Goal: Information Seeking & Learning: Learn about a topic

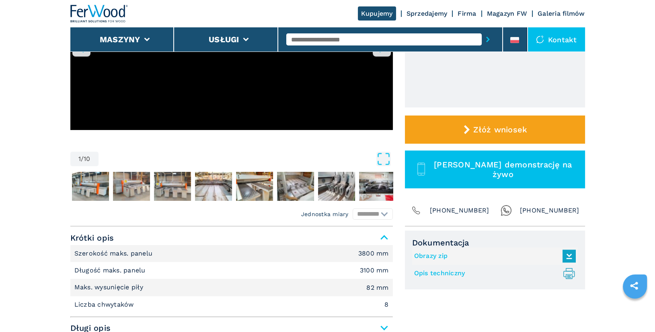
click at [374, 41] on input "text" at bounding box center [383, 39] width 195 height 12
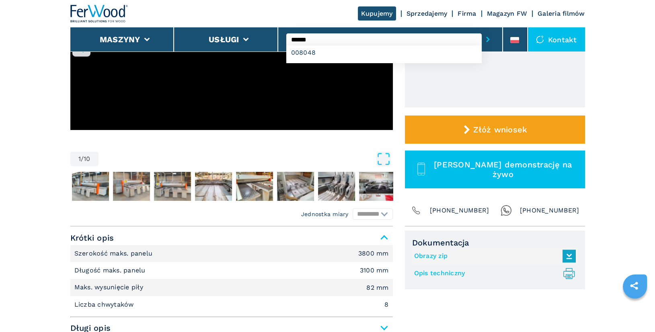
type input "******"
click at [482, 30] on button "submit-button" at bounding box center [488, 39] width 12 height 18
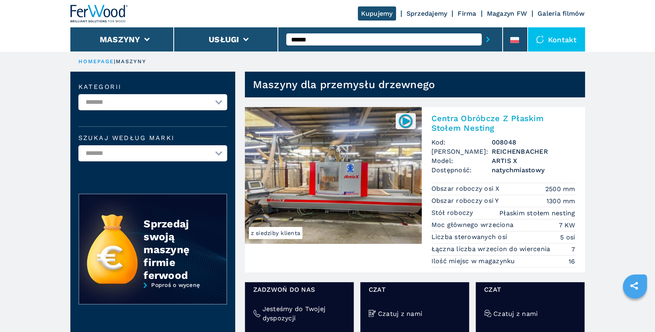
click at [464, 123] on h2 "Centra Obróbcze Z Płaskim Stołem Nesting" at bounding box center [504, 122] width 144 height 19
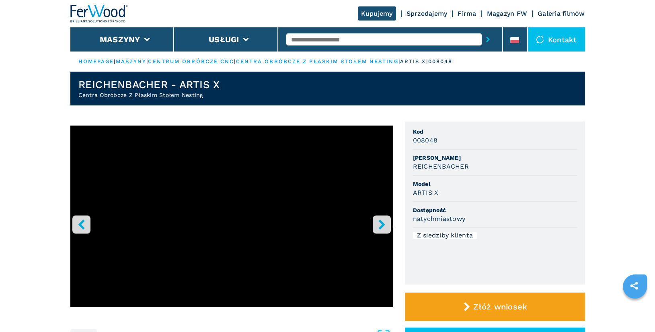
click at [386, 223] on icon "right-button" at bounding box center [382, 224] width 10 height 10
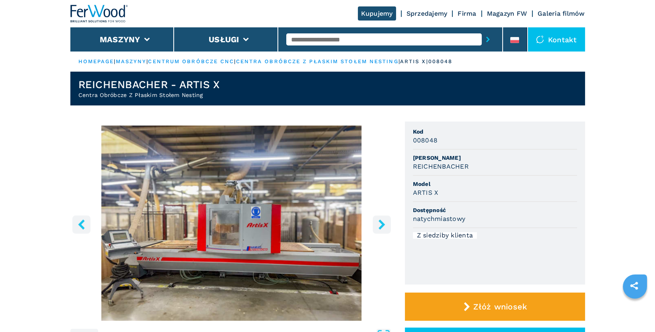
click at [384, 225] on icon "right-button" at bounding box center [381, 224] width 6 height 10
click at [381, 224] on icon "right-button" at bounding box center [382, 224] width 10 height 10
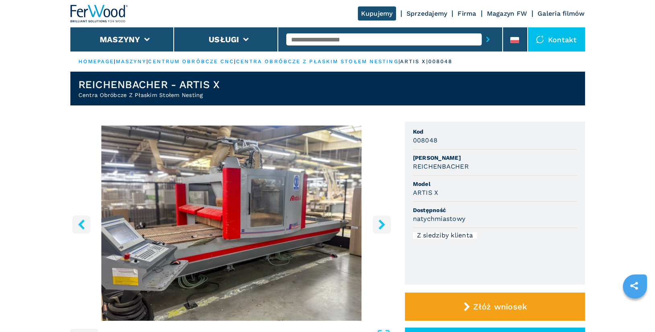
click at [381, 224] on icon "right-button" at bounding box center [382, 224] width 10 height 10
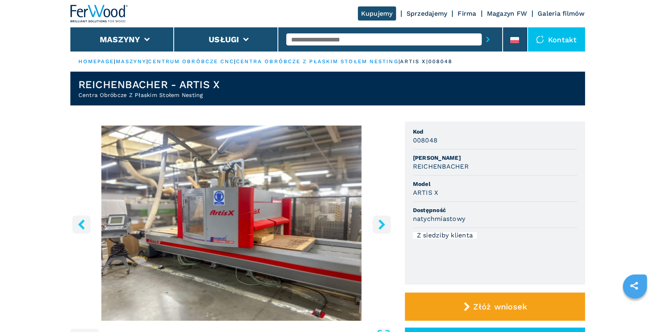
click at [381, 224] on icon "right-button" at bounding box center [382, 224] width 10 height 10
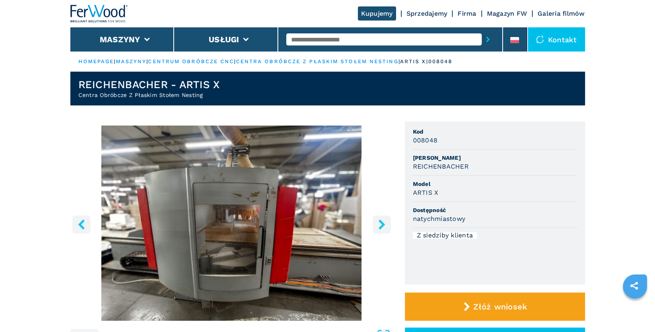
click at [381, 224] on icon "right-button" at bounding box center [382, 224] width 10 height 10
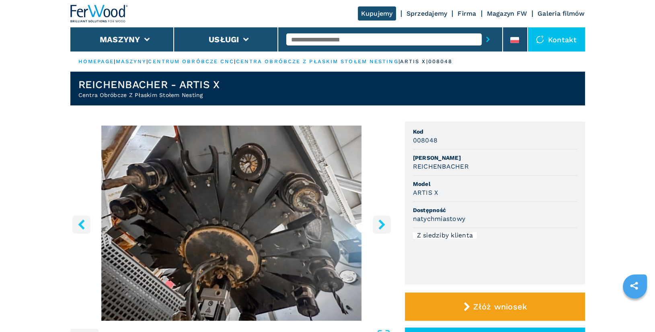
click at [381, 224] on icon "right-button" at bounding box center [382, 224] width 10 height 10
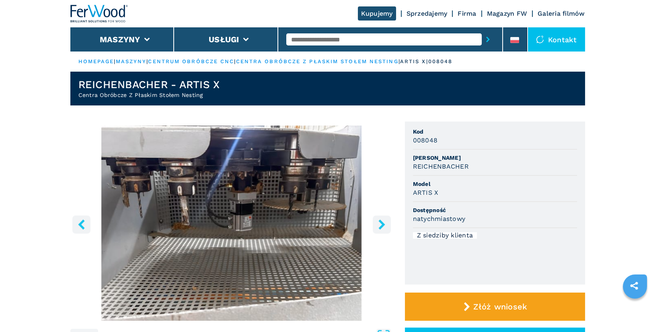
click at [381, 224] on icon "right-button" at bounding box center [382, 224] width 10 height 10
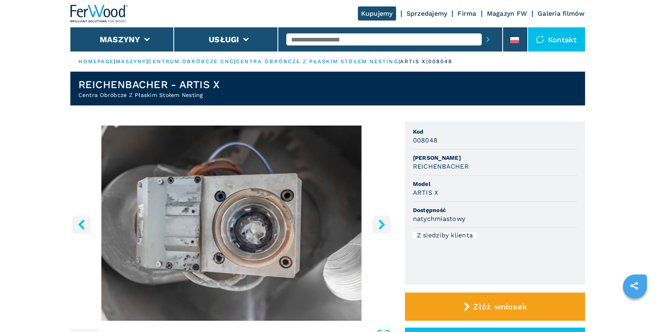
click at [381, 224] on icon "right-button" at bounding box center [382, 224] width 10 height 10
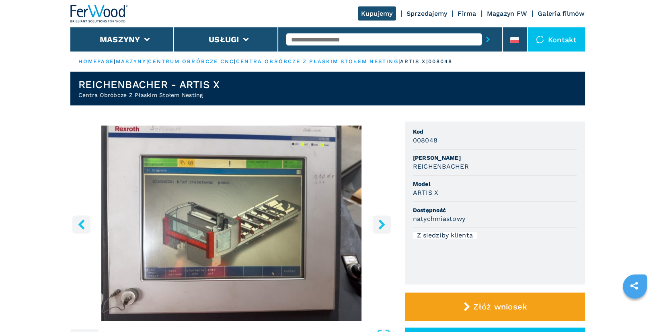
click at [381, 224] on icon "right-button" at bounding box center [382, 224] width 10 height 10
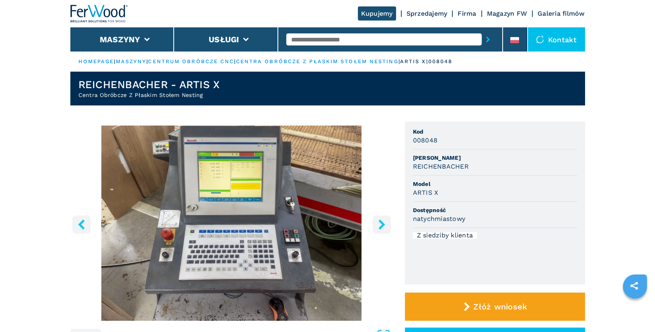
click at [381, 224] on icon "right-button" at bounding box center [382, 224] width 10 height 10
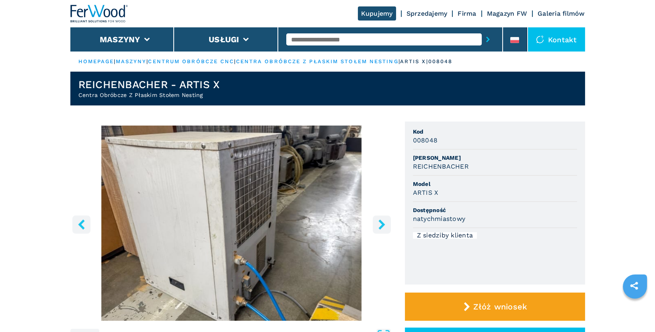
click at [381, 224] on icon "right-button" at bounding box center [382, 224] width 10 height 10
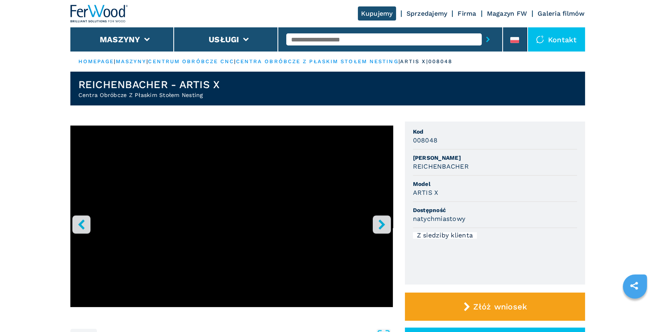
click at [381, 224] on icon "right-button" at bounding box center [382, 224] width 10 height 10
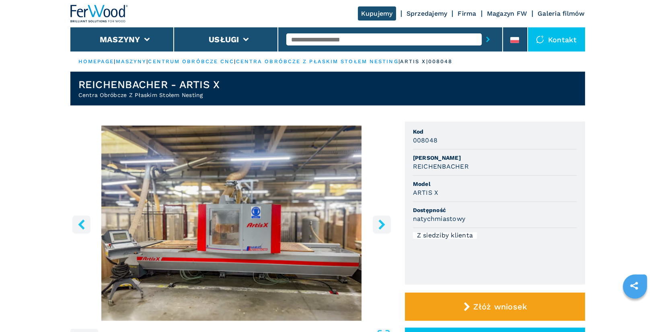
click at [312, 40] on input "text" at bounding box center [383, 39] width 195 height 12
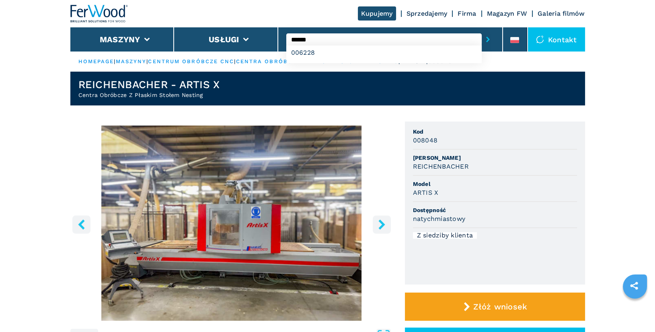
type input "******"
click at [482, 30] on button "submit-button" at bounding box center [488, 39] width 12 height 18
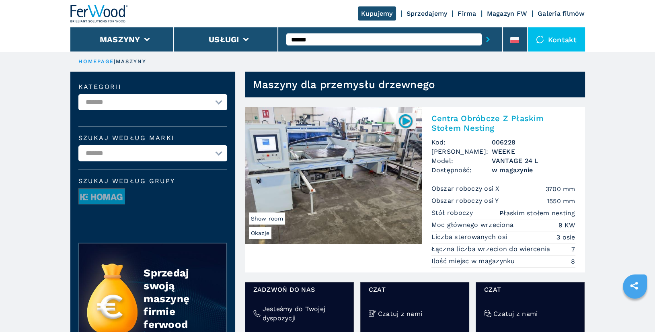
click at [481, 120] on h2 "Centra Obróbcze Z Płaskim Stołem Nesting" at bounding box center [504, 122] width 144 height 19
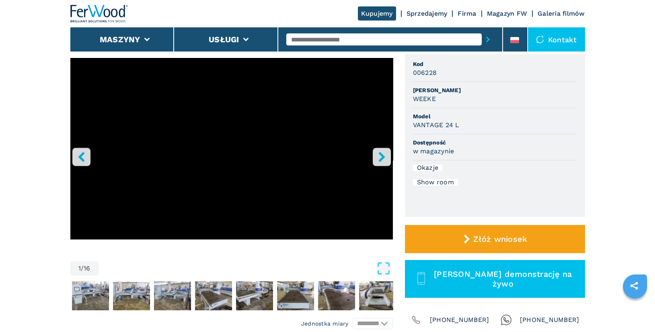
scroll to position [97, 0]
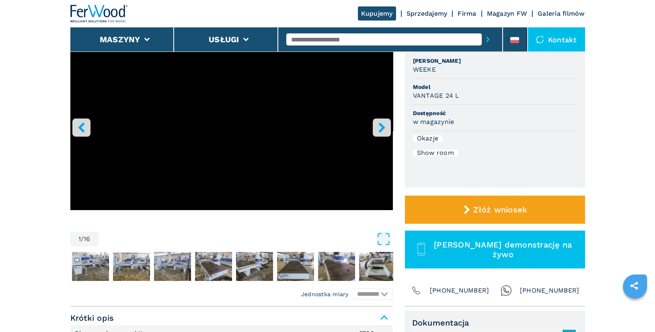
click at [381, 130] on icon "right-button" at bounding box center [381, 127] width 6 height 10
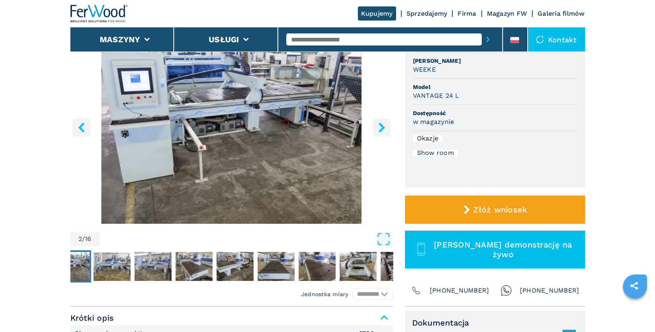
click at [381, 130] on icon "right-button" at bounding box center [381, 127] width 6 height 10
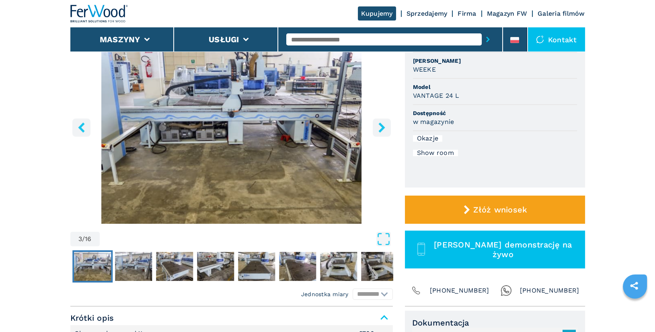
click at [381, 130] on icon "right-button" at bounding box center [381, 127] width 6 height 10
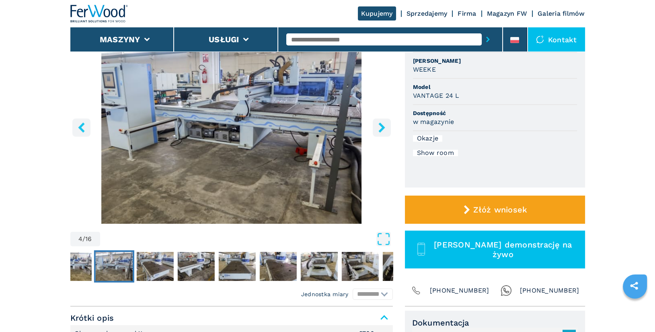
click at [381, 130] on icon "right-button" at bounding box center [381, 127] width 6 height 10
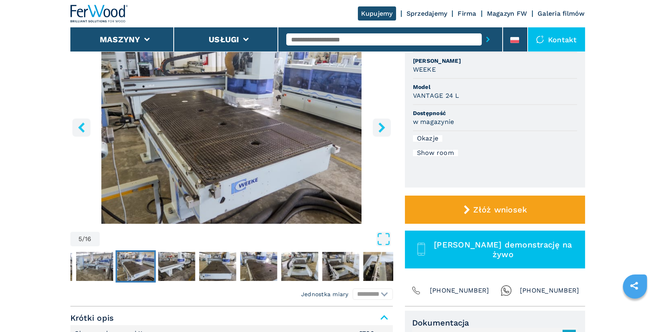
click at [381, 130] on icon "right-button" at bounding box center [381, 127] width 6 height 10
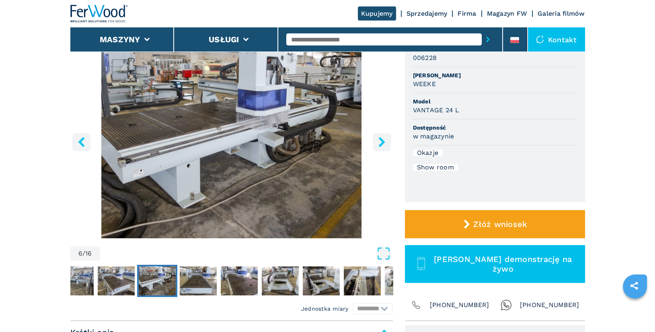
scroll to position [65, 0]
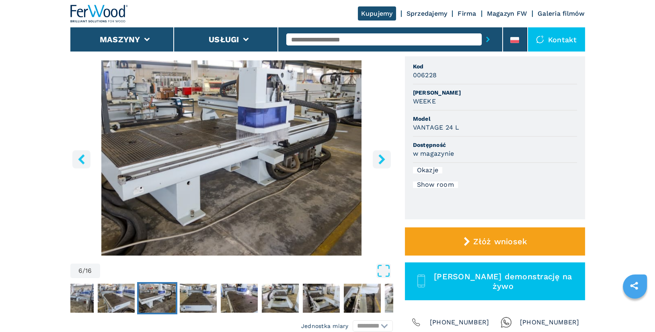
click at [382, 158] on icon "right-button" at bounding box center [381, 159] width 6 height 10
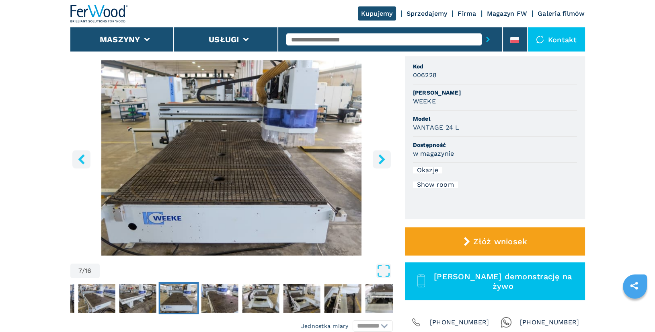
click at [382, 158] on icon "right-button" at bounding box center [381, 159] width 6 height 10
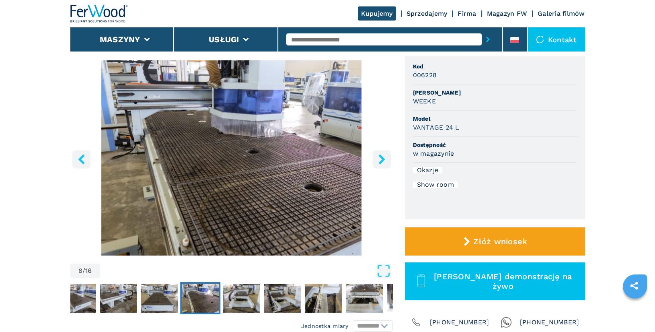
click at [382, 158] on icon "right-button" at bounding box center [381, 159] width 6 height 10
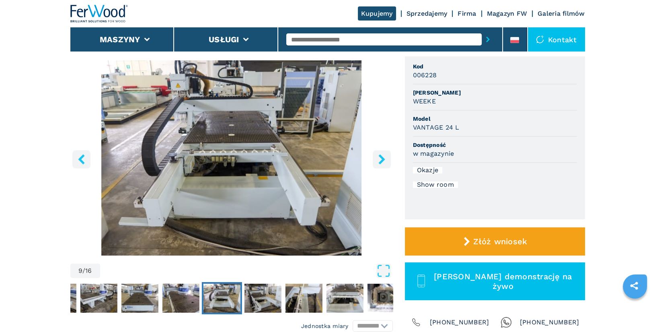
click at [382, 158] on icon "right-button" at bounding box center [381, 159] width 6 height 10
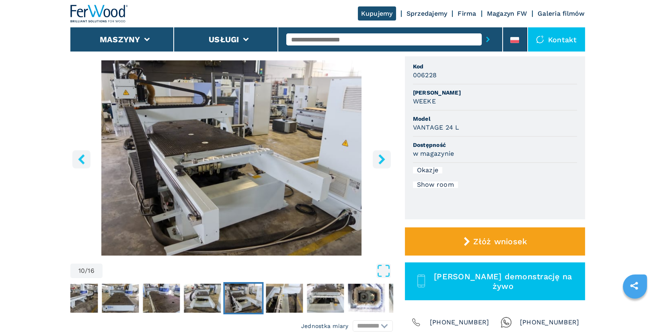
click at [382, 158] on icon "right-button" at bounding box center [381, 159] width 6 height 10
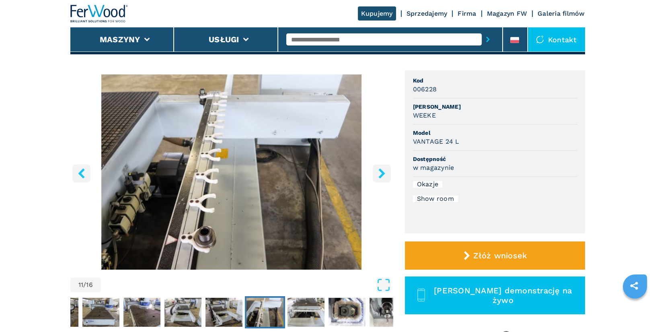
scroll to position [51, 0]
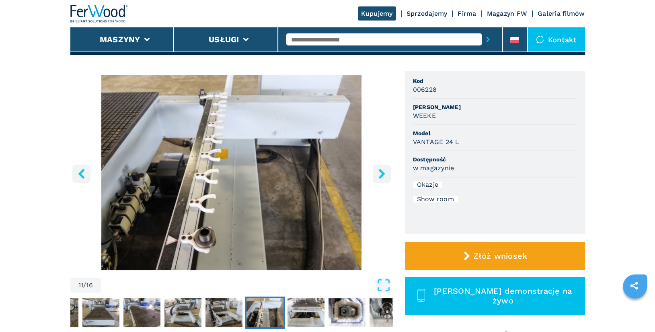
click at [383, 180] on button "right-button" at bounding box center [382, 173] width 18 height 18
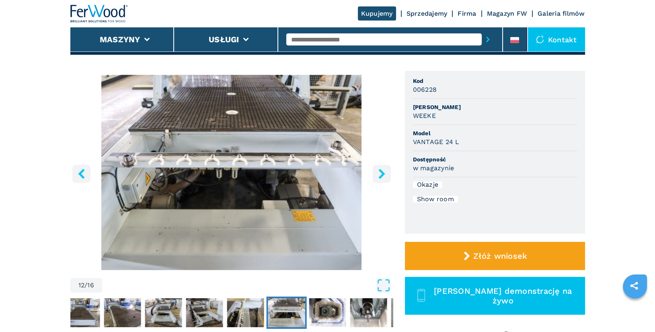
click at [384, 177] on icon "right-button" at bounding box center [382, 174] width 10 height 10
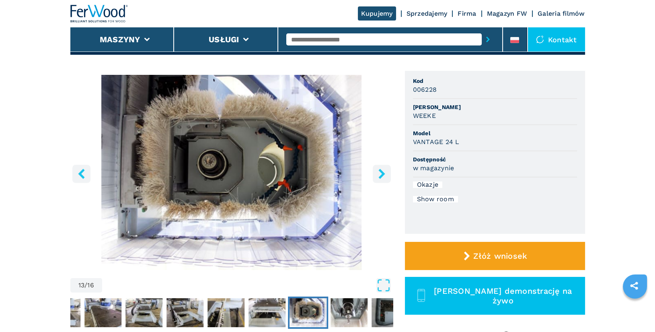
click at [383, 177] on icon "right-button" at bounding box center [382, 174] width 10 height 10
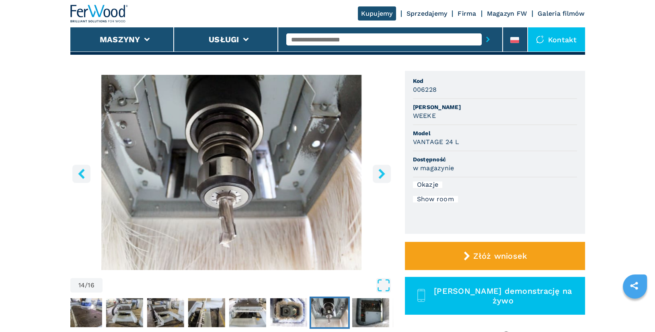
click at [383, 177] on icon "right-button" at bounding box center [382, 174] width 10 height 10
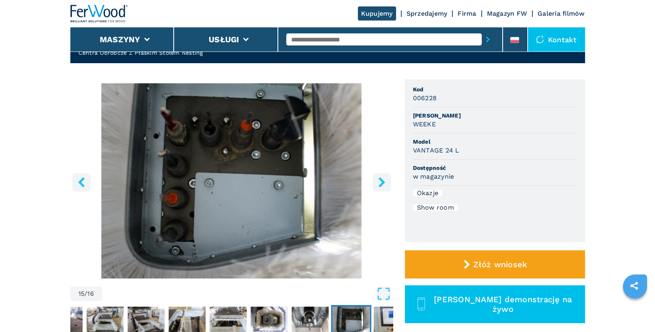
scroll to position [41, 0]
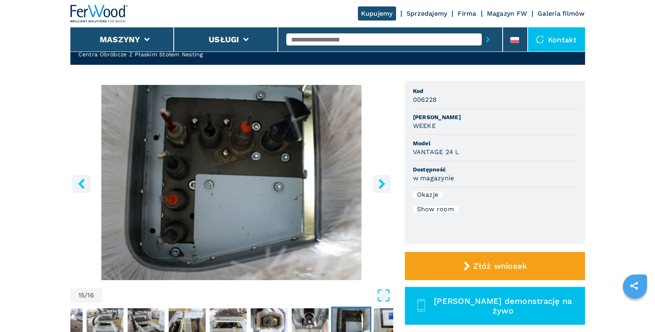
click at [380, 184] on icon "right-button" at bounding box center [382, 184] width 10 height 10
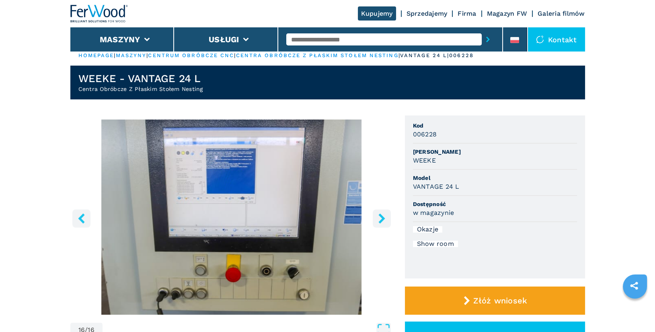
scroll to position [0, 0]
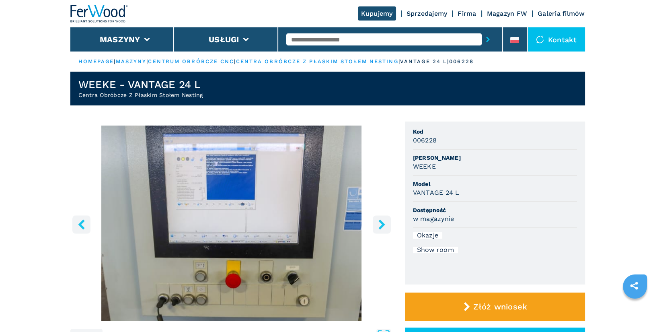
click at [386, 220] on icon "right-button" at bounding box center [382, 224] width 10 height 10
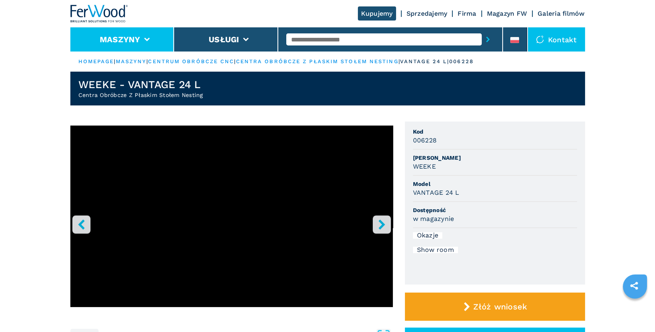
click at [144, 43] on li "Maszyny" at bounding box center [122, 39] width 104 height 24
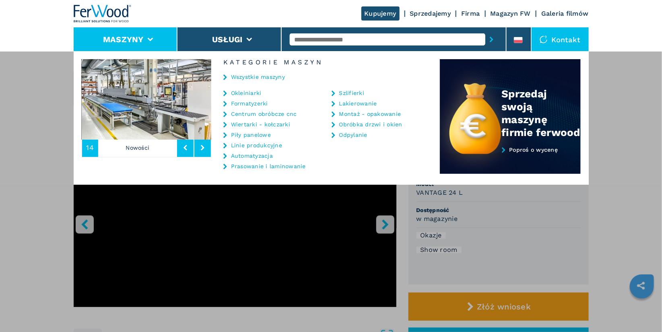
click at [245, 135] on link "Piły panelowe" at bounding box center [251, 135] width 40 height 6
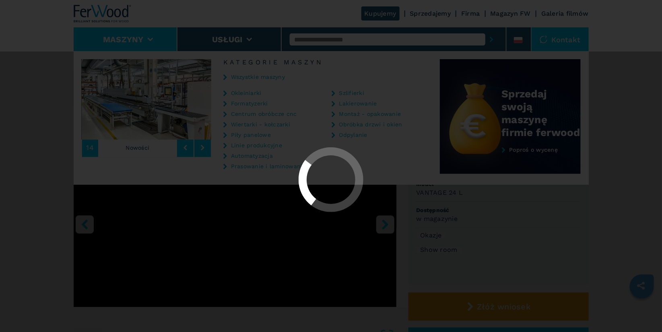
select select "**********"
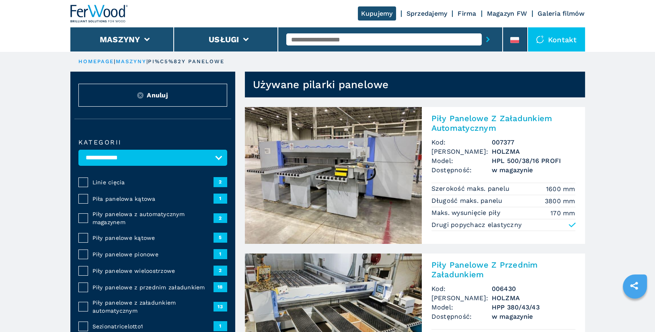
click at [329, 37] on input "text" at bounding box center [383, 39] width 195 height 12
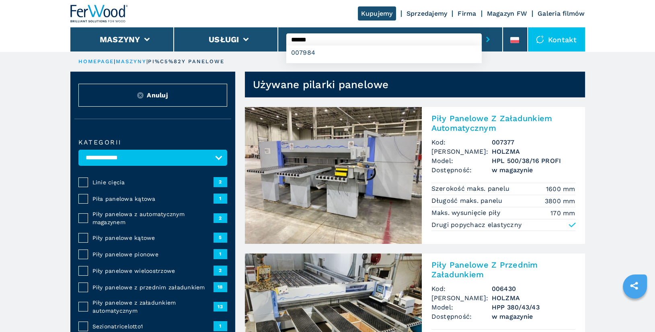
type input "******"
click at [482, 30] on button "submit-button" at bounding box center [488, 39] width 12 height 18
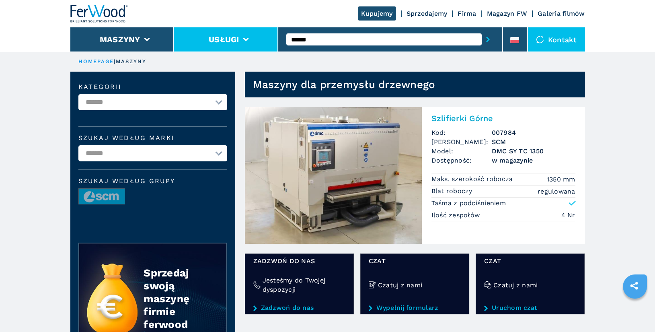
drag, startPoint x: 330, startPoint y: 42, endPoint x: 253, endPoint y: 43, distance: 77.2
click at [253, 43] on div "Kupujemy Sprzedajemy Firma Magazyn FW Galeria filmów Maszyny Usługi ****** Kont…" at bounding box center [327, 25] width 515 height 51
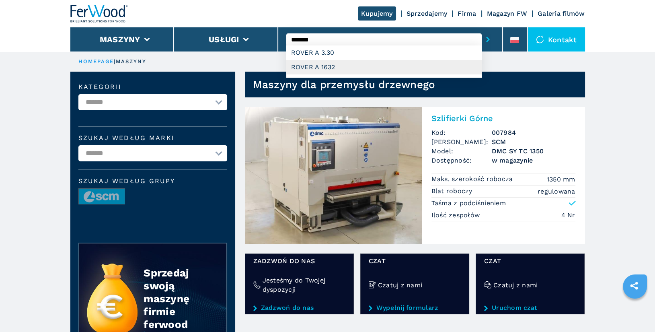
click at [339, 71] on div "ROVER A 1632" at bounding box center [383, 67] width 195 height 14
type input "**********"
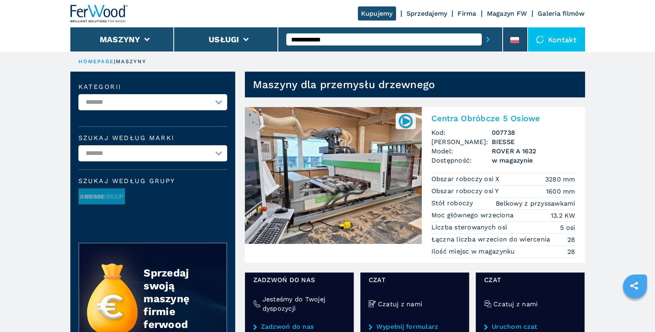
click at [477, 121] on h2 "Centra Obróbcze 5 Osiowe" at bounding box center [504, 118] width 144 height 10
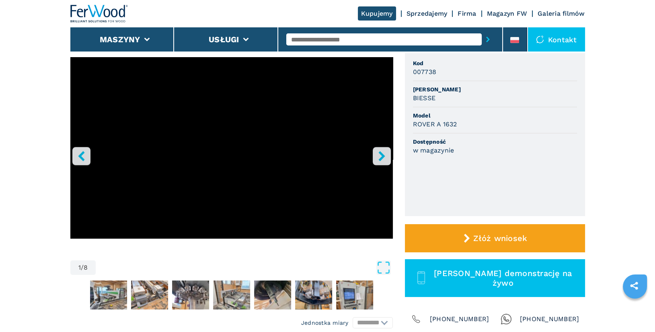
scroll to position [69, 0]
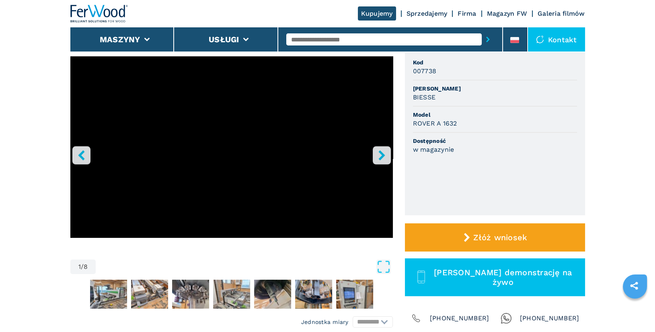
click at [382, 155] on icon "right-button" at bounding box center [381, 155] width 6 height 10
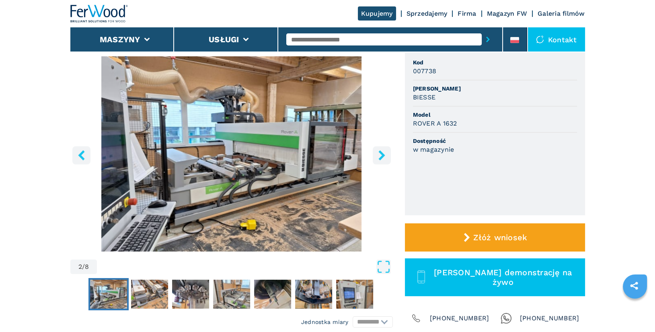
click at [382, 155] on icon "right-button" at bounding box center [381, 155] width 6 height 10
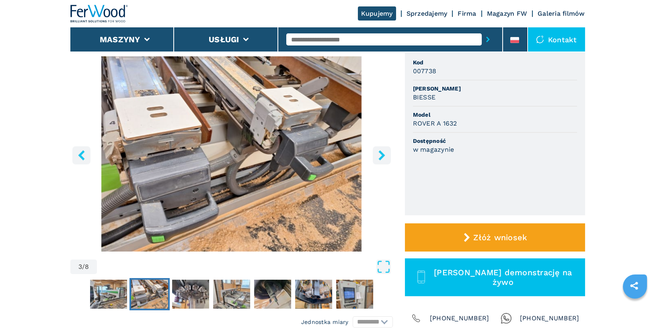
click at [382, 155] on icon "right-button" at bounding box center [381, 155] width 6 height 10
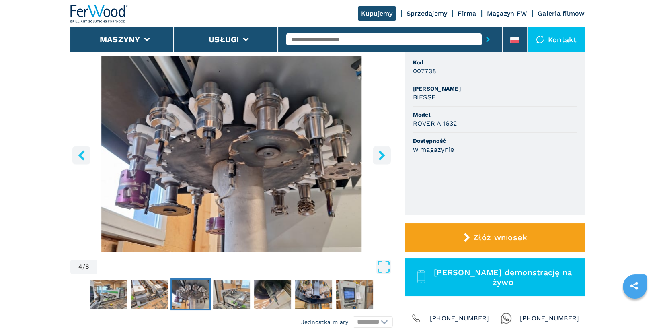
click at [76, 153] on icon "left-button" at bounding box center [81, 155] width 10 height 10
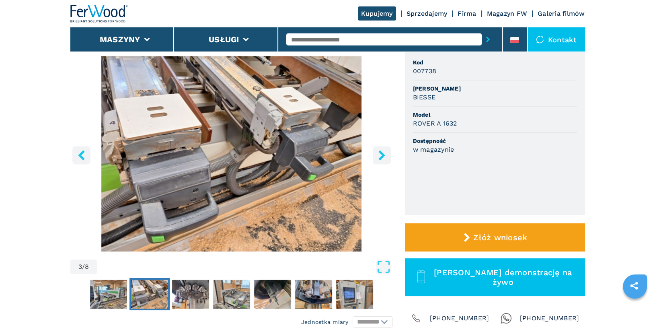
click at [382, 156] on icon "right-button" at bounding box center [381, 155] width 6 height 10
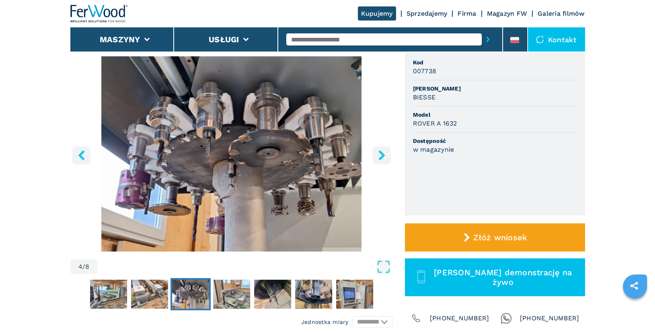
click at [382, 156] on icon "right-button" at bounding box center [381, 155] width 6 height 10
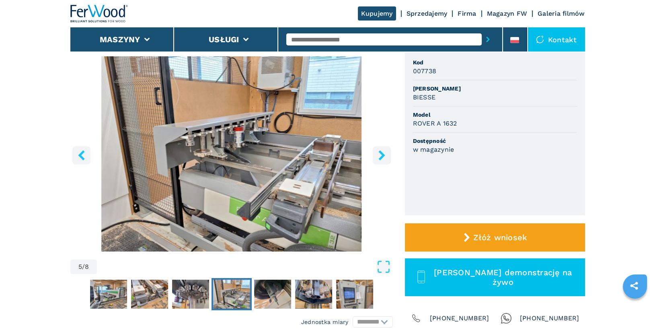
click at [382, 156] on icon "right-button" at bounding box center [381, 155] width 6 height 10
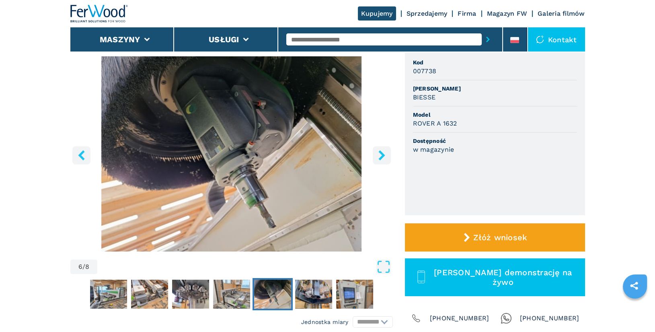
click at [382, 156] on icon "right-button" at bounding box center [381, 155] width 6 height 10
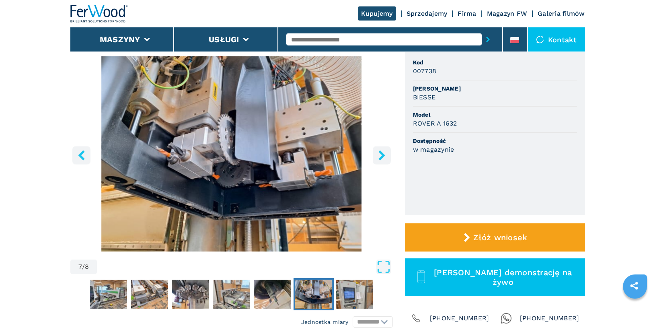
click at [382, 156] on icon "right-button" at bounding box center [381, 155] width 6 height 10
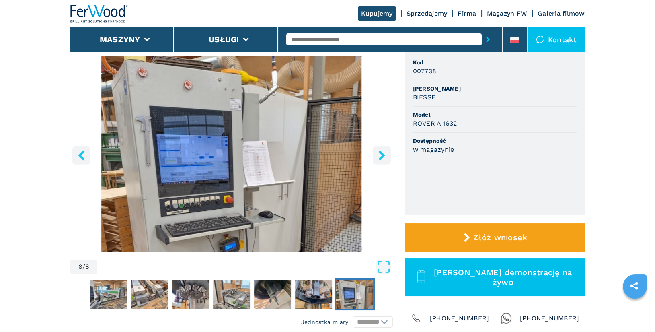
click at [84, 158] on icon "left-button" at bounding box center [81, 155] width 10 height 10
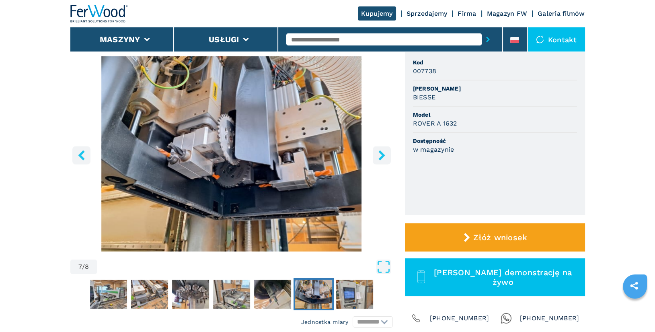
click at [377, 154] on icon "right-button" at bounding box center [382, 155] width 10 height 10
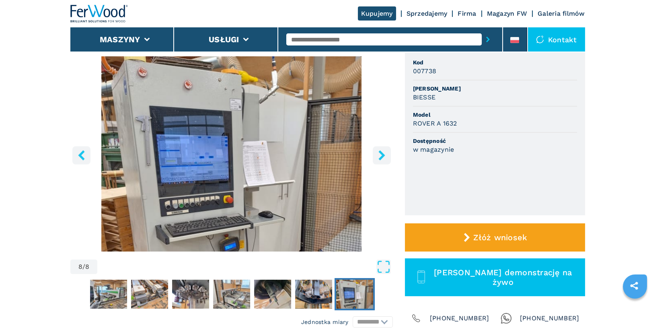
click at [377, 154] on icon "right-button" at bounding box center [382, 155] width 10 height 10
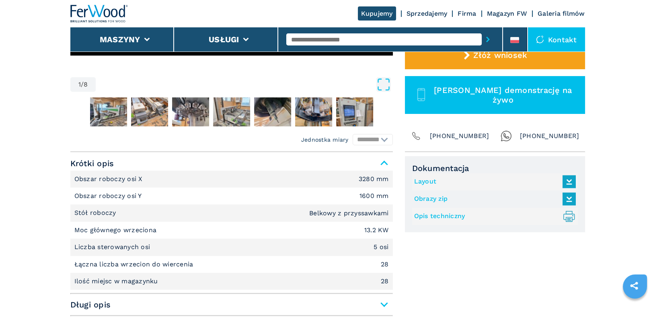
scroll to position [287, 0]
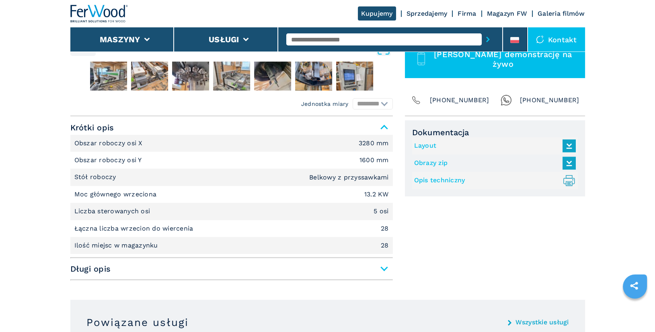
click at [381, 265] on span "Długi opis" at bounding box center [231, 268] width 323 height 14
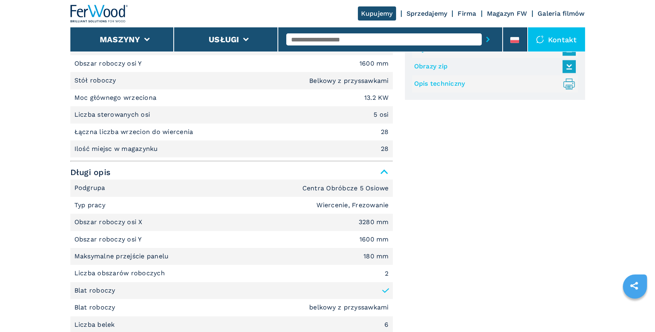
scroll to position [244, 0]
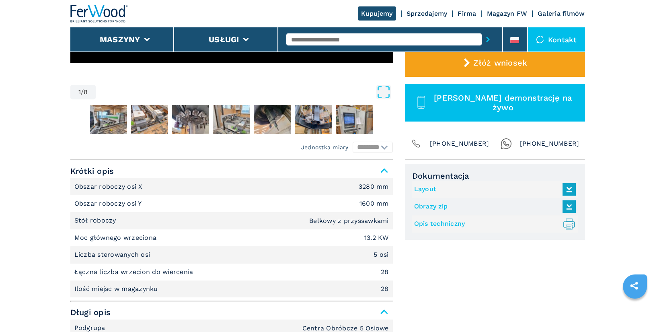
click at [424, 189] on link "Layout" at bounding box center [493, 189] width 158 height 13
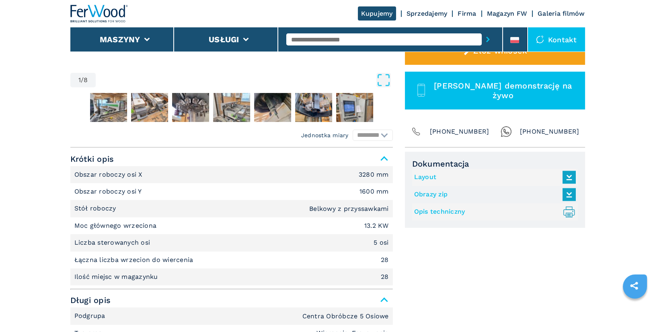
scroll to position [256, 0]
